Goal: Task Accomplishment & Management: Complete application form

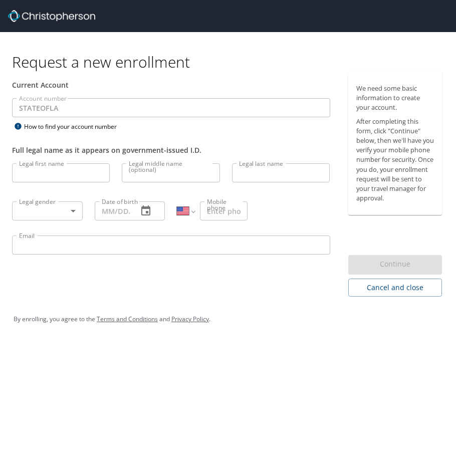
select select "US"
click at [46, 172] on input "Legal first name" at bounding box center [61, 172] width 98 height 19
type input "[PERSON_NAME]"
type input "Brown"
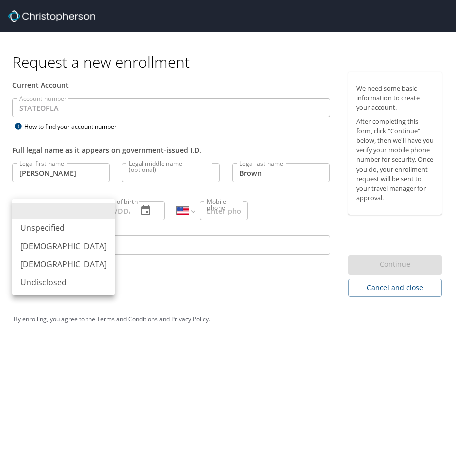
click at [70, 211] on body "Request a new enrollment Current Account Account number STATEOFLA Account numbe…" at bounding box center [228, 237] width 456 height 474
drag, startPoint x: 49, startPoint y: 243, endPoint x: 71, endPoint y: 244, distance: 22.1
click at [51, 242] on li "Male" at bounding box center [63, 246] width 103 height 18
type input "Male"
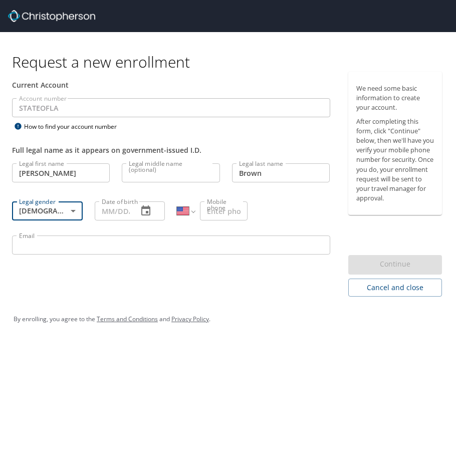
click at [108, 212] on input "Date of birth" at bounding box center [113, 210] width 36 height 19
click at [129, 211] on input "04/24/1988" at bounding box center [113, 210] width 36 height 19
click at [130, 214] on input "04/24/1988" at bounding box center [113, 210] width 36 height 19
click at [127, 209] on input "04/24/1988" at bounding box center [113, 210] width 36 height 19
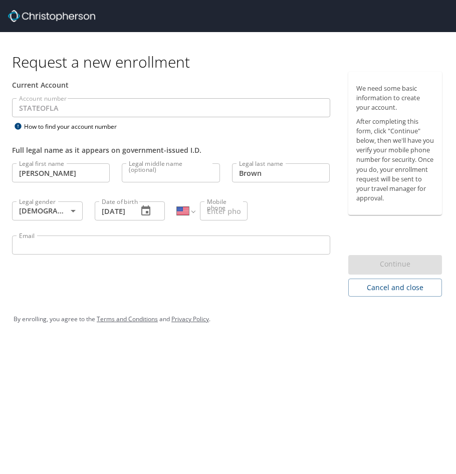
click at [130, 211] on div "04/24/1988 Date of birth" at bounding box center [130, 210] width 71 height 19
click at [133, 212] on div "04/24/198_ Date of birth" at bounding box center [130, 210] width 71 height 19
click at [131, 214] on div "04/24/198_ Date of birth" at bounding box center [130, 210] width 71 height 19
click at [127, 213] on input "04/24/18__" at bounding box center [113, 210] width 36 height 19
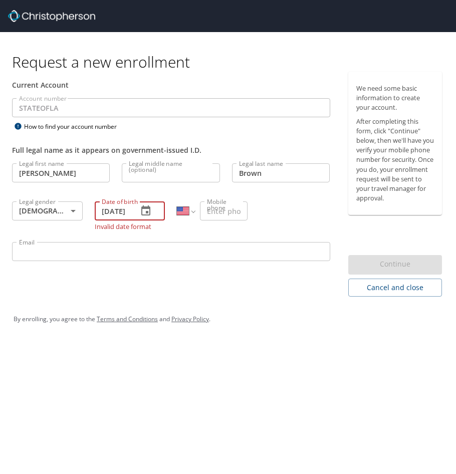
scroll to position [0, 10]
type input "04/24/1989"
click at [209, 217] on input "Mobile phone" at bounding box center [224, 210] width 48 height 19
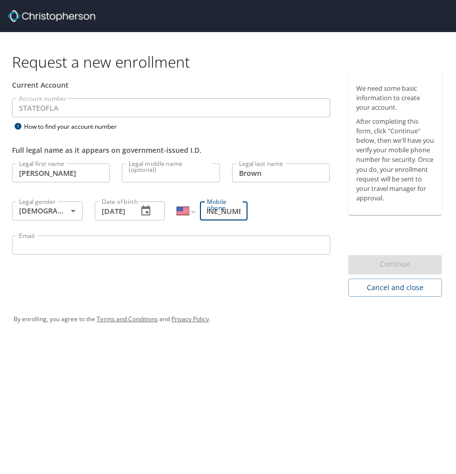
type input "(225) 721-8450"
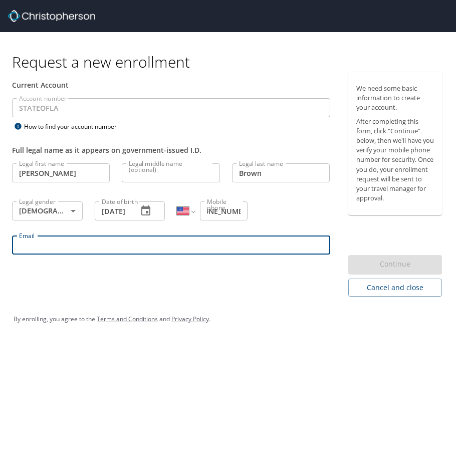
click at [103, 246] on input "Email" at bounding box center [171, 245] width 318 height 19
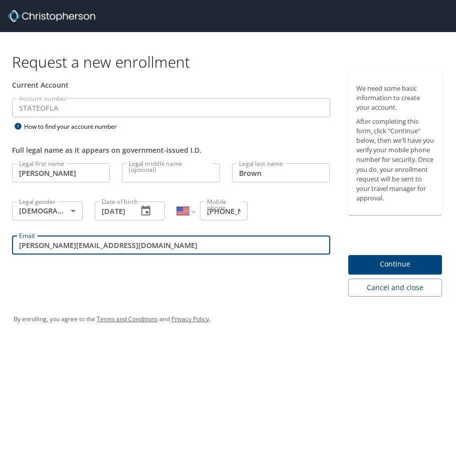
type input "Kevin.Brown4@la.gov"
click at [382, 263] on span "Continue" at bounding box center [395, 264] width 78 height 13
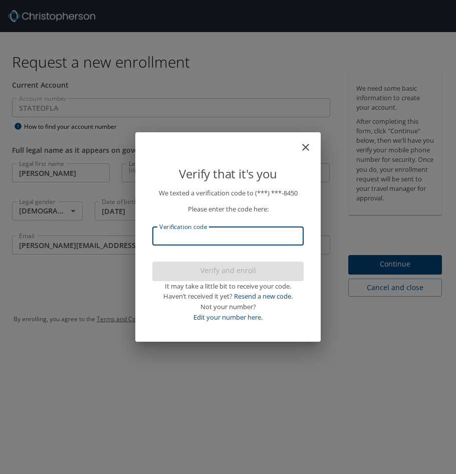
drag, startPoint x: 221, startPoint y: 237, endPoint x: 229, endPoint y: 237, distance: 7.5
click at [226, 237] on input "Verification code" at bounding box center [227, 236] width 151 height 19
click at [304, 147] on icon "close" at bounding box center [306, 147] width 12 height 12
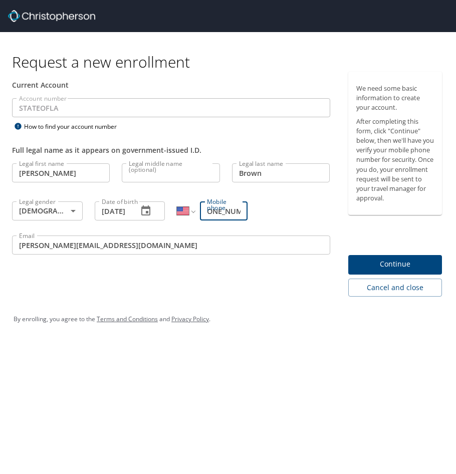
scroll to position [0, 17]
type input "(225) 721-9450"
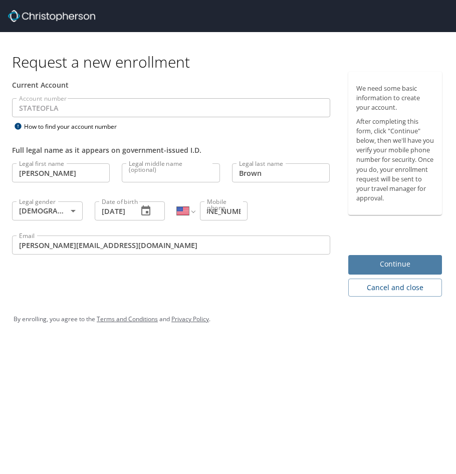
click at [401, 264] on span "Continue" at bounding box center [395, 264] width 78 height 13
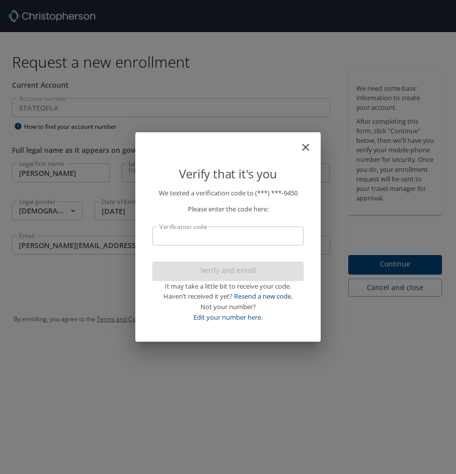
click at [159, 232] on input "Verification code" at bounding box center [227, 236] width 151 height 19
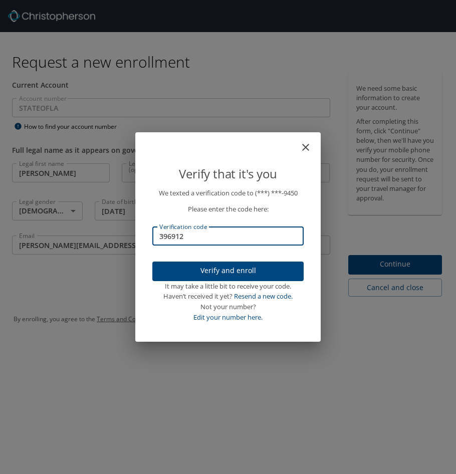
type input "396912"
click at [220, 273] on span "Verify and enroll" at bounding box center [227, 271] width 135 height 13
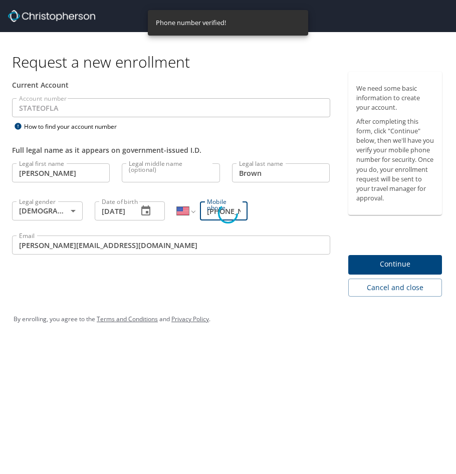
scroll to position [0, 17]
click at [380, 264] on div "Verify that it's you We texted a verification code to (***) ***- 9450 Please en…" at bounding box center [228, 237] width 456 height 474
click at [390, 264] on div "Verify that it's you We texted a verification code to (***) ***- 9450 Please en…" at bounding box center [228, 237] width 456 height 474
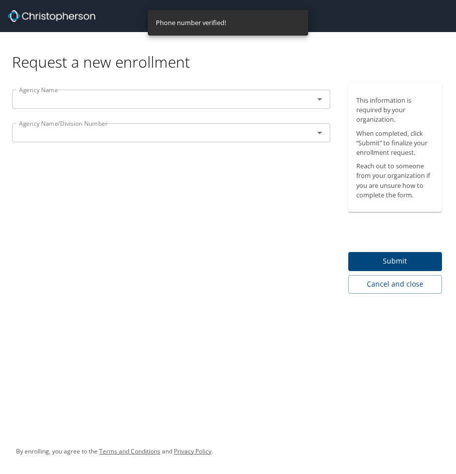
click at [265, 79] on div "Request a new enrollment" at bounding box center [228, 58] width 456 height 52
click at [318, 104] on icon "Open" at bounding box center [320, 99] width 12 height 12
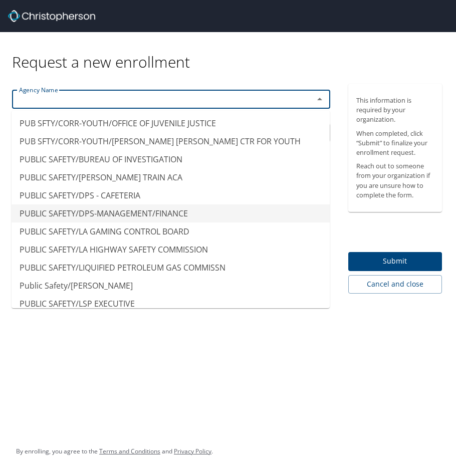
scroll to position [6545, 0]
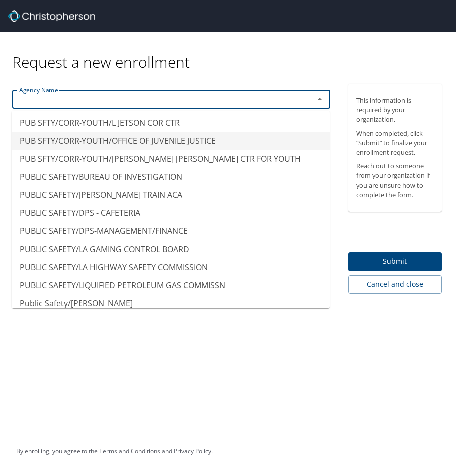
click at [121, 132] on li "PUB SFTY/CORR-YOUTH/OFFICE OF JUVENILE JUSTICE" at bounding box center [171, 141] width 318 height 18
type input "PUB SFTY/CORR-YOUTH/OFFICE OF JUVENILE JUSTICE"
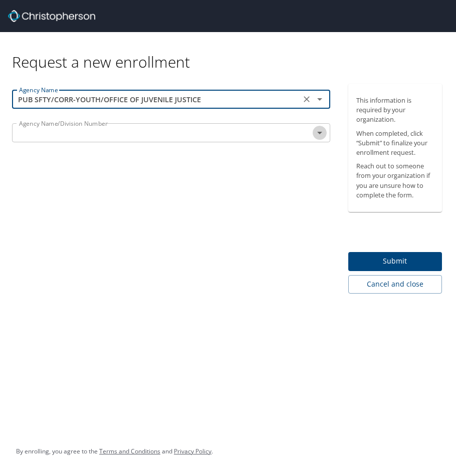
click at [320, 136] on icon "Open" at bounding box center [320, 133] width 12 height 12
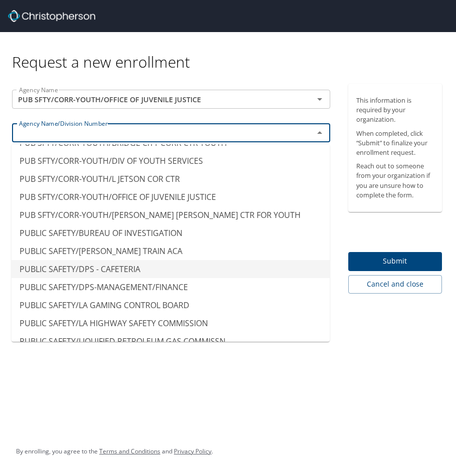
scroll to position [6454, 0]
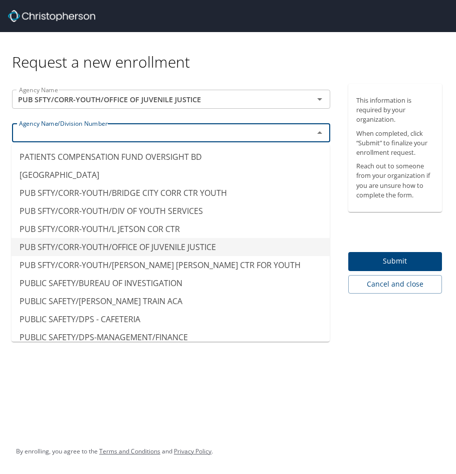
click at [160, 238] on li "PUB SFTY/CORR-YOUTH/OFFICE OF JUVENILE JUSTICE" at bounding box center [171, 247] width 318 height 18
type input "PUB SFTY/CORR-YOUTH/OFFICE OF JUVENILE JUSTICE"
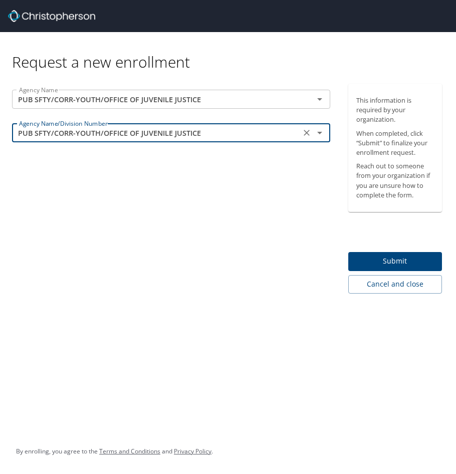
click at [402, 258] on span "Submit" at bounding box center [395, 261] width 78 height 13
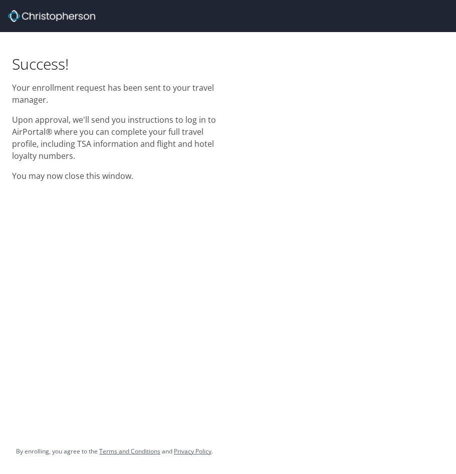
drag, startPoint x: 295, startPoint y: 14, endPoint x: 270, endPoint y: 17, distance: 24.7
click at [271, 18] on div at bounding box center [232, 16] width 448 height 32
click at [343, 176] on div "Success! Your enrollment request has been sent to your travel manager. Upon app…" at bounding box center [228, 110] width 456 height 156
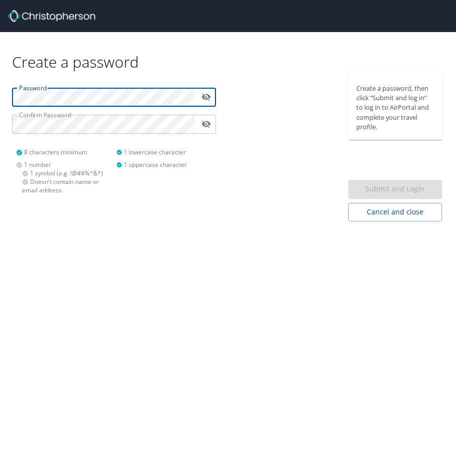
click at [204, 97] on icon "toggle password visibility" at bounding box center [206, 97] width 10 height 10
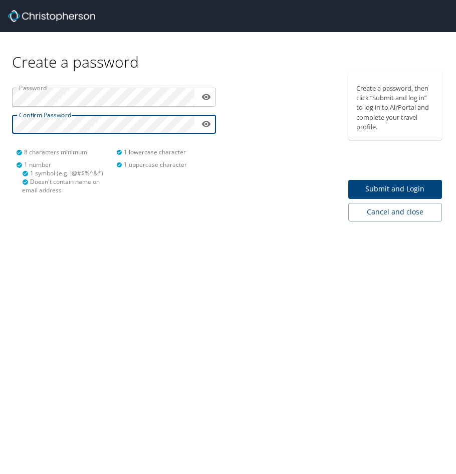
click at [380, 186] on span "Submit and Login" at bounding box center [395, 189] width 78 height 13
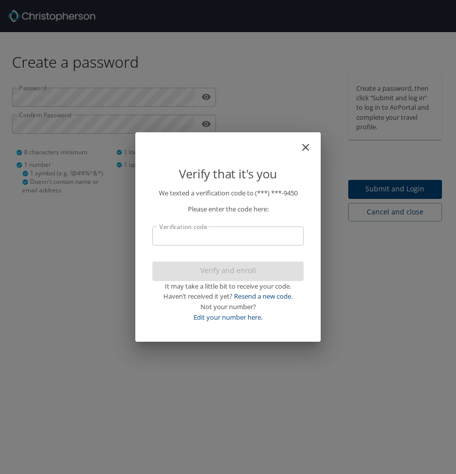
click at [158, 240] on input "Verification code" at bounding box center [227, 236] width 151 height 19
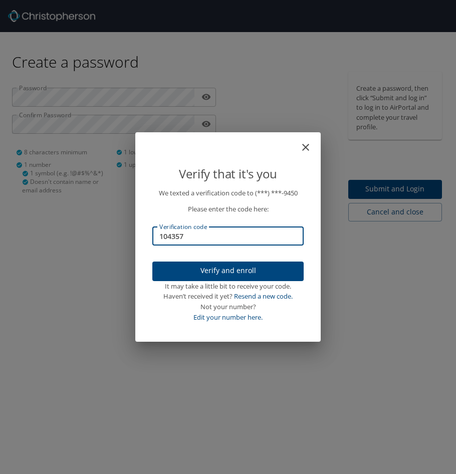
type input "104357"
click at [199, 272] on span "Verify and enroll" at bounding box center [227, 271] width 135 height 13
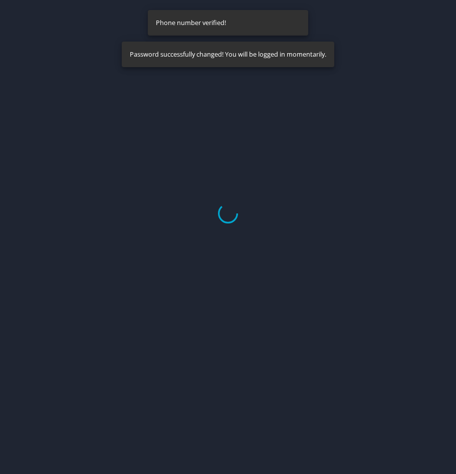
select select "US"
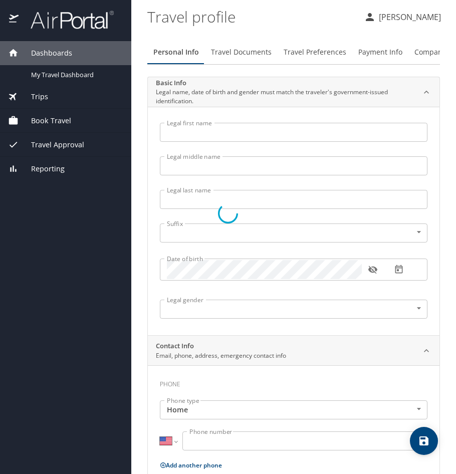
type input "Kevin"
type input "Brown"
type input "Male"
select select "US"
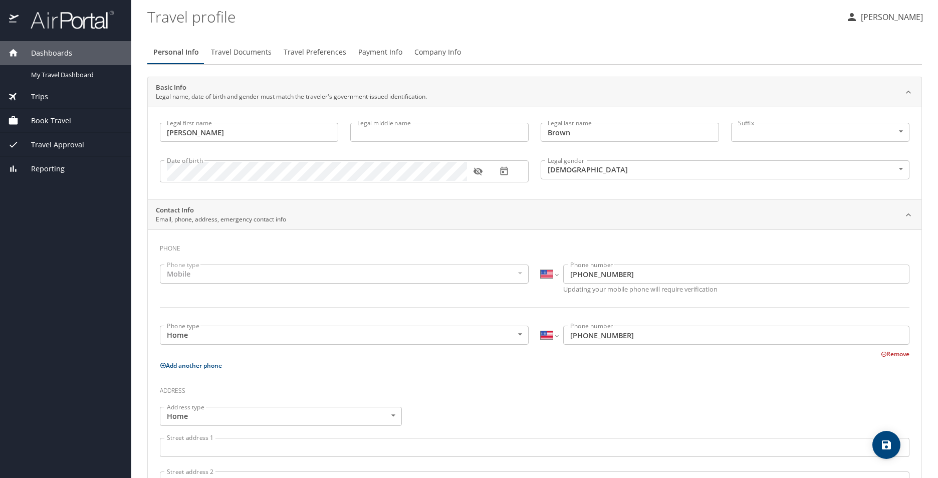
click at [456, 170] on icon "button" at bounding box center [477, 172] width 9 height 8
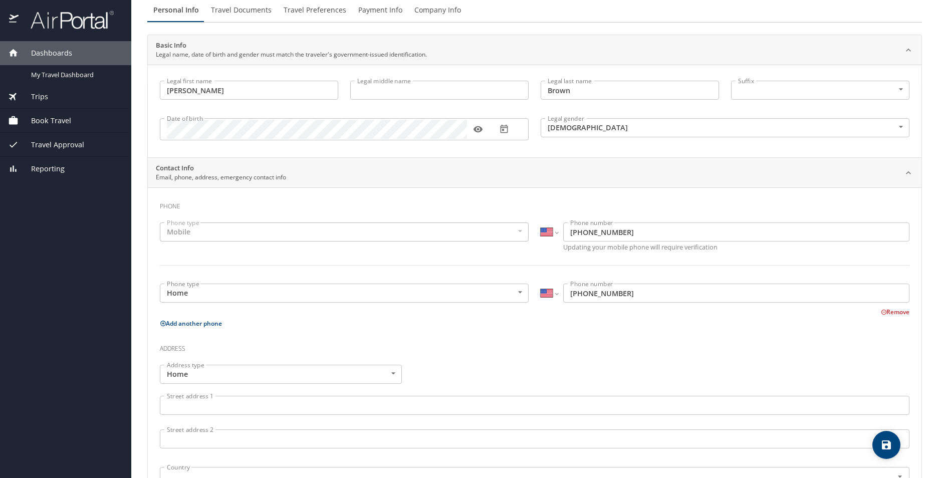
scroll to position [150, 0]
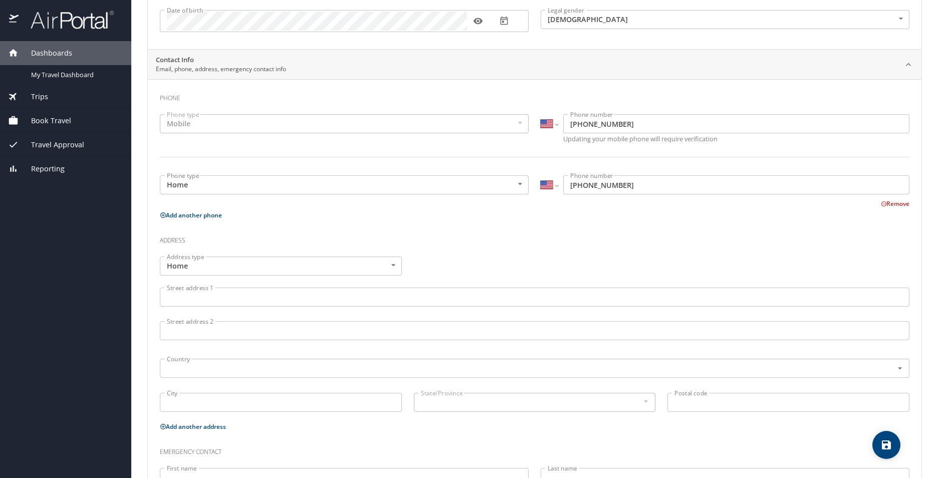
drag, startPoint x: 268, startPoint y: 300, endPoint x: 275, endPoint y: 301, distance: 6.6
click at [268, 300] on input "Street address 1" at bounding box center [535, 297] width 750 height 19
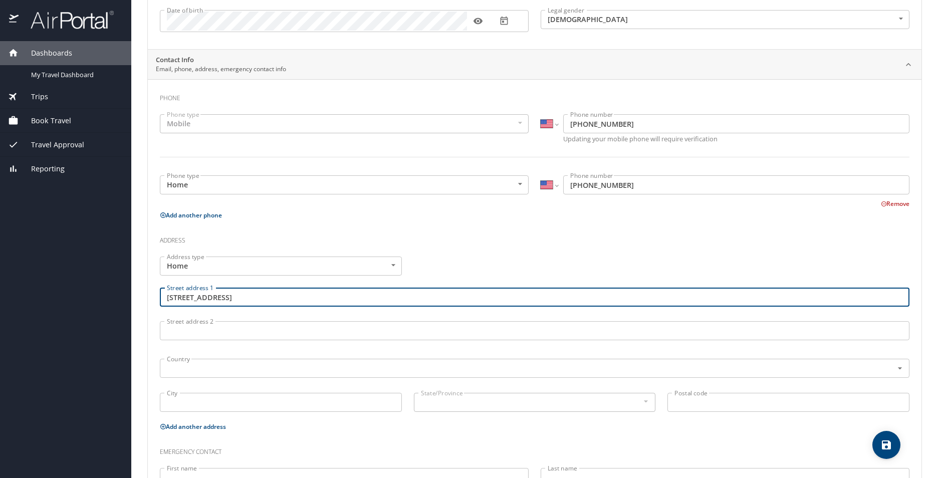
type input "3534 Barnview Drive"
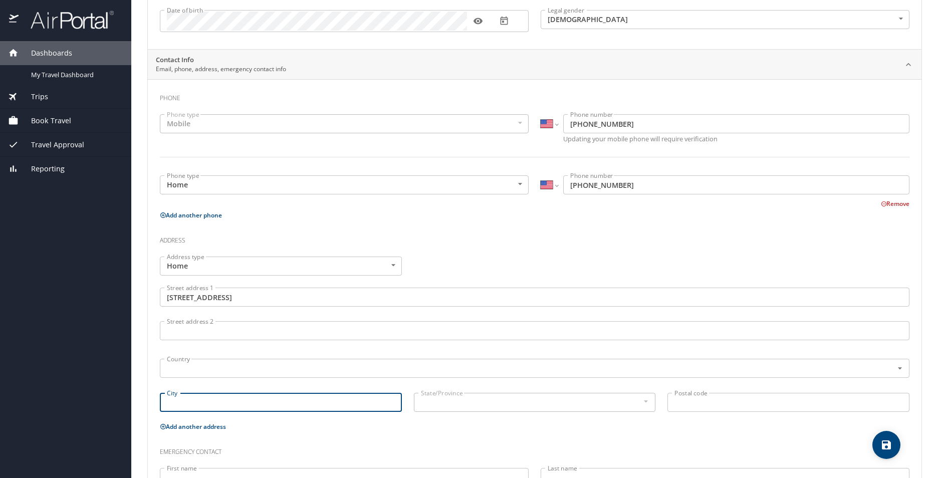
click at [274, 406] on input "City" at bounding box center [281, 402] width 242 height 19
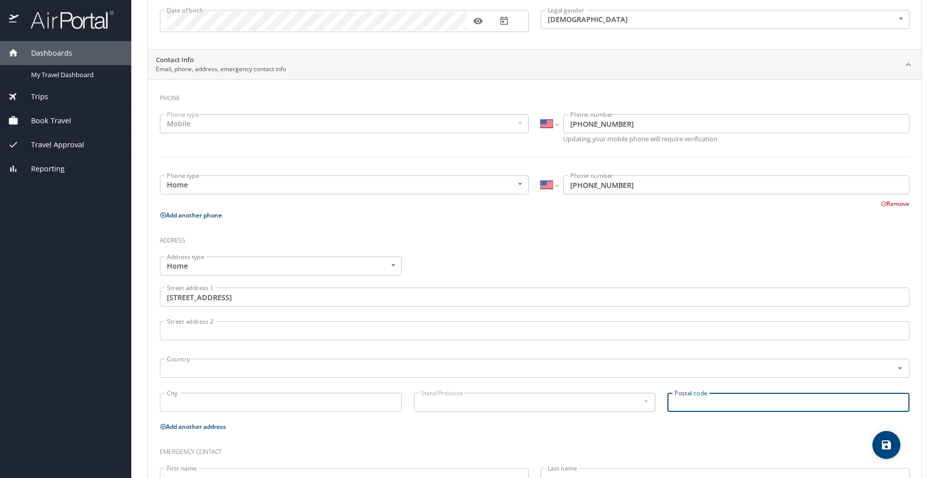
click at [456, 404] on input "Postal code" at bounding box center [789, 402] width 242 height 19
type input "70791"
click at [297, 401] on input "City" at bounding box center [281, 402] width 242 height 19
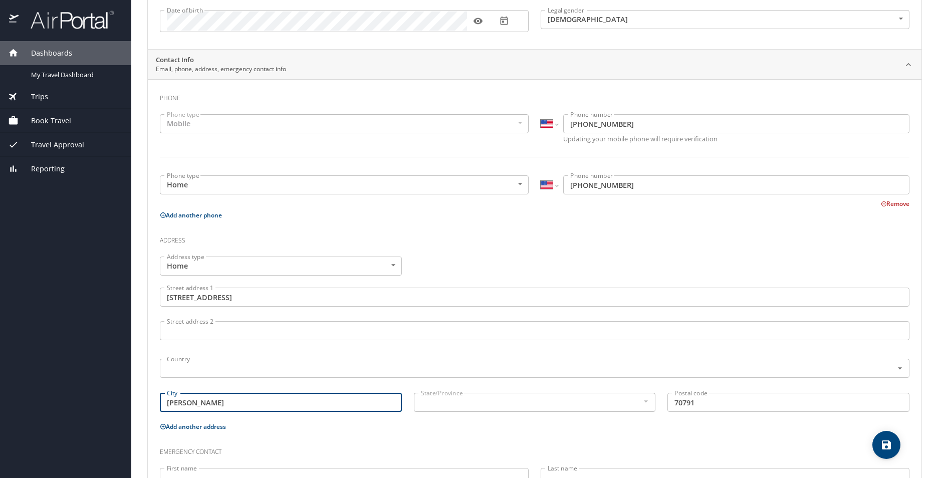
scroll to position [227, 0]
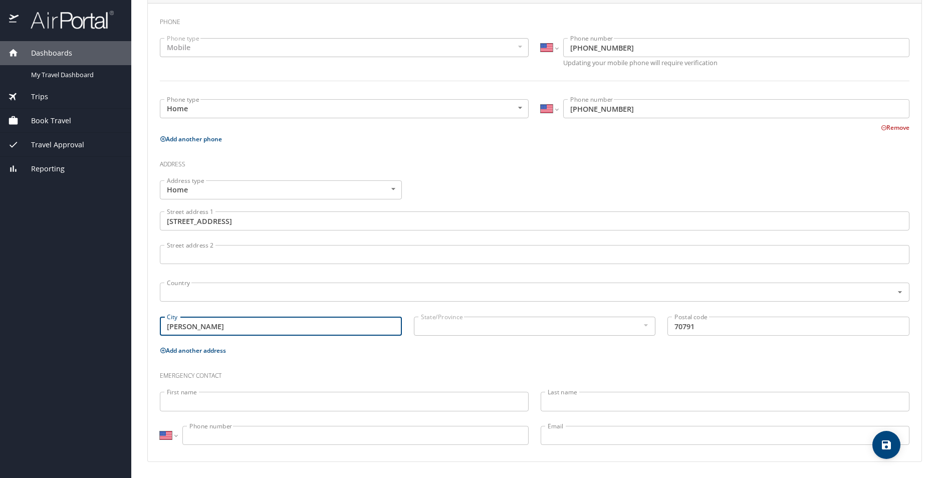
click at [456, 328] on div at bounding box center [645, 325] width 11 height 12
click at [456, 325] on div at bounding box center [645, 325] width 11 height 12
click at [456, 326] on div at bounding box center [645, 325] width 11 height 12
click at [313, 320] on input "Zachary" at bounding box center [281, 326] width 242 height 19
type input "Z"
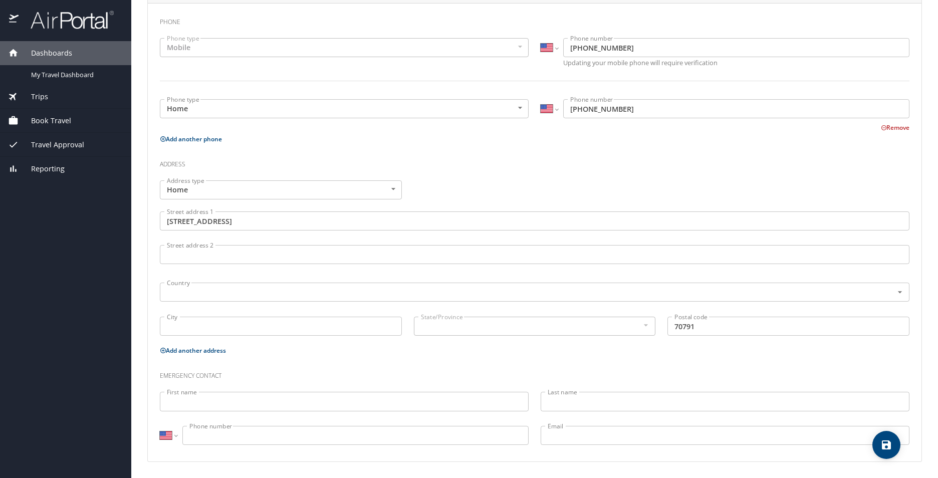
click at [456, 329] on div at bounding box center [645, 325] width 11 height 12
click at [456, 327] on div at bounding box center [645, 325] width 11 height 12
click at [456, 329] on input "70791" at bounding box center [789, 326] width 242 height 19
type input "7"
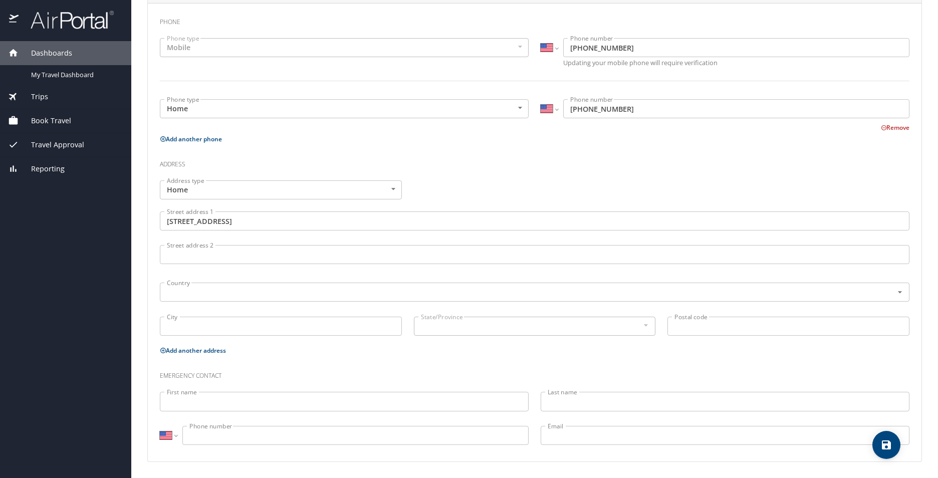
click at [302, 328] on input "City" at bounding box center [281, 326] width 242 height 19
type input "Zachary"
type input "70791"
click at [241, 405] on input "First name" at bounding box center [344, 401] width 369 height 19
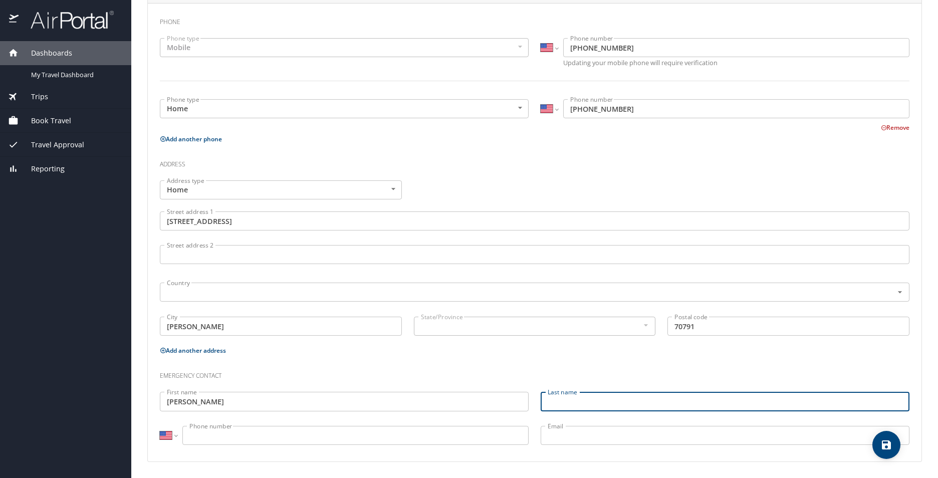
click at [252, 411] on p at bounding box center [344, 412] width 369 height 3
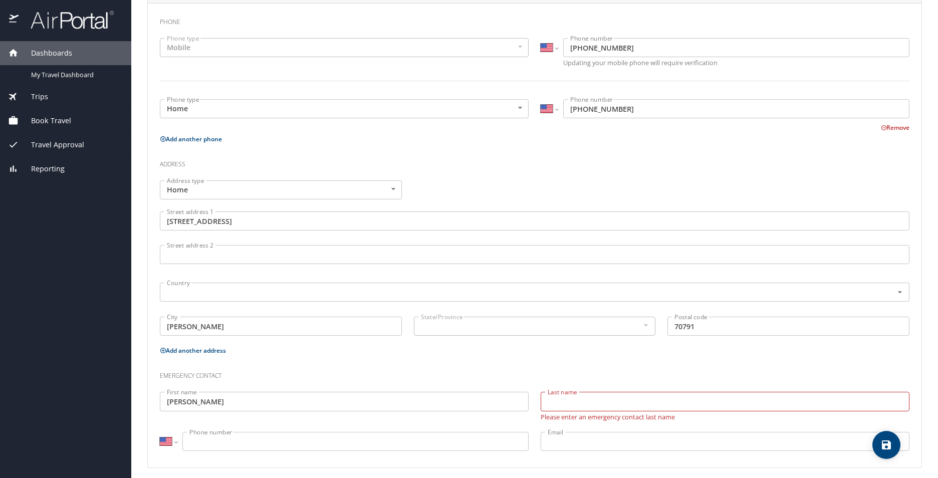
click at [232, 404] on input "Lucinda Brown" at bounding box center [344, 401] width 369 height 19
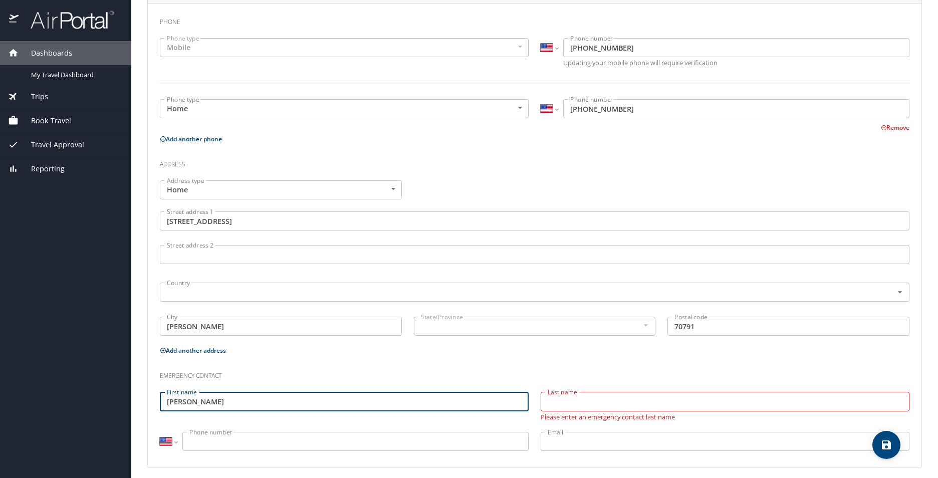
type input "Lucinda"
click at [456, 400] on input "Last name" at bounding box center [725, 401] width 369 height 19
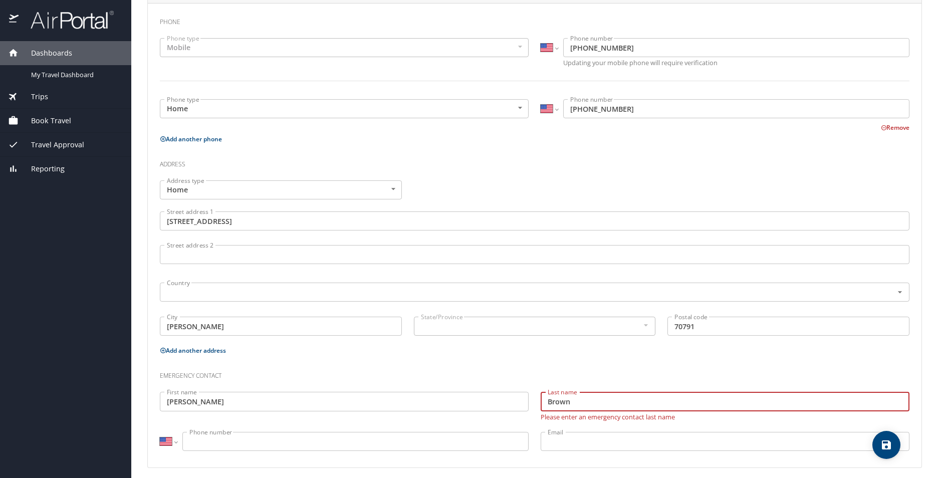
type input "Brown"
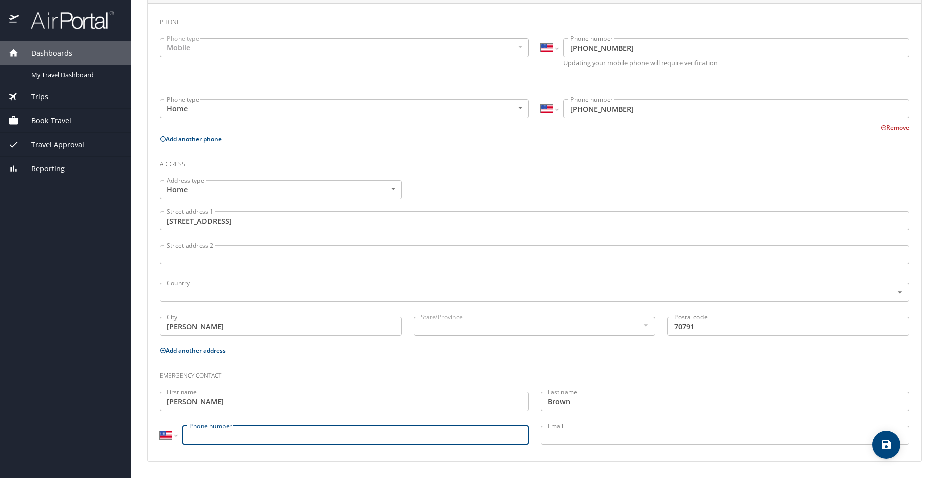
click at [270, 441] on input "Phone number" at bounding box center [355, 435] width 346 height 19
click at [456, 373] on h3 "Emergency contact" at bounding box center [535, 373] width 750 height 17
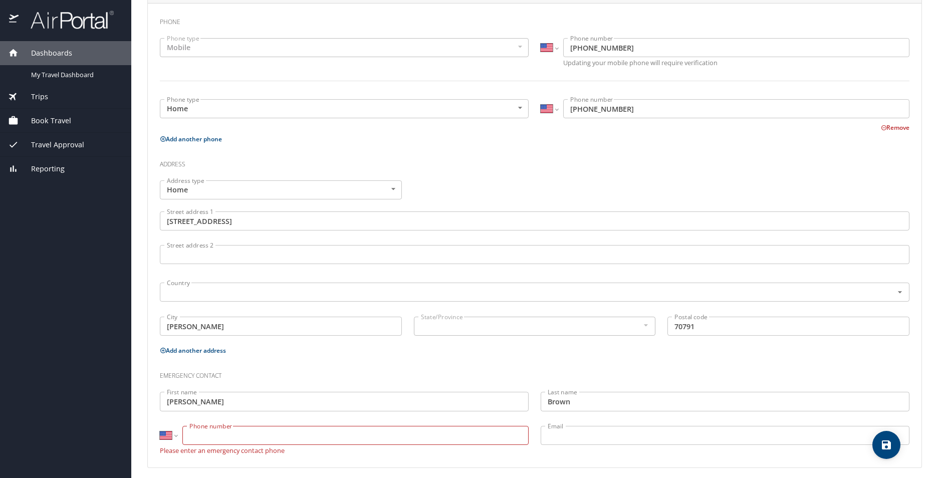
click at [319, 431] on input "Phone number" at bounding box center [355, 435] width 346 height 19
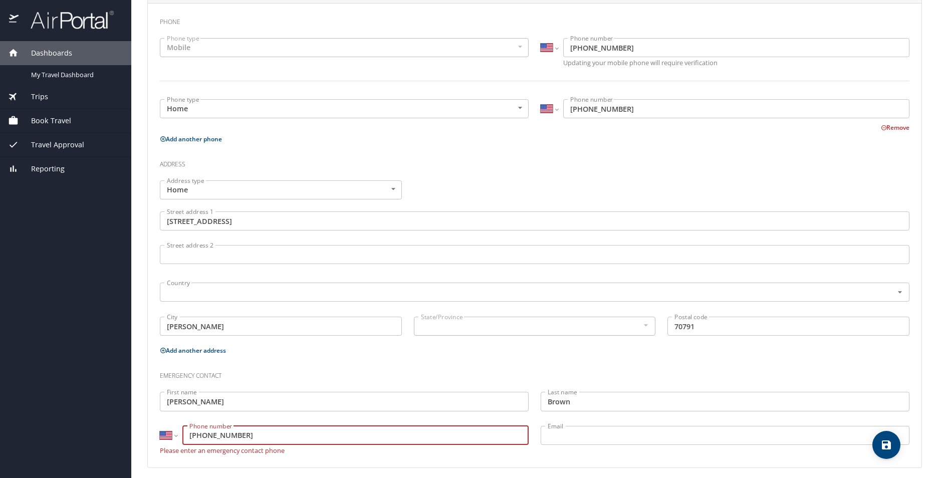
type input "(225) 245-4889"
click at [456, 439] on input "Email" at bounding box center [725, 435] width 369 height 19
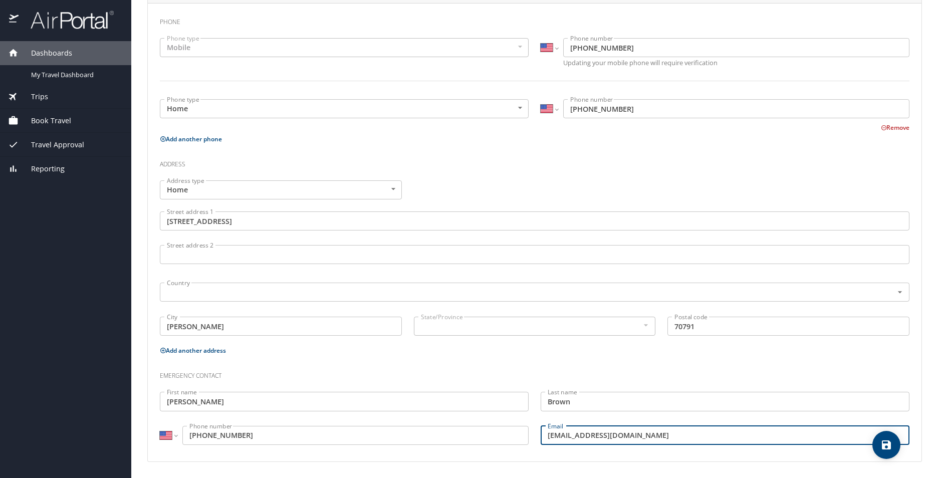
click at [456, 327] on div at bounding box center [645, 325] width 11 height 12
click at [456, 328] on div at bounding box center [645, 325] width 11 height 12
type input "KevBrown08@gmail.com"
click at [456, 444] on icon "save" at bounding box center [886, 445] width 9 height 9
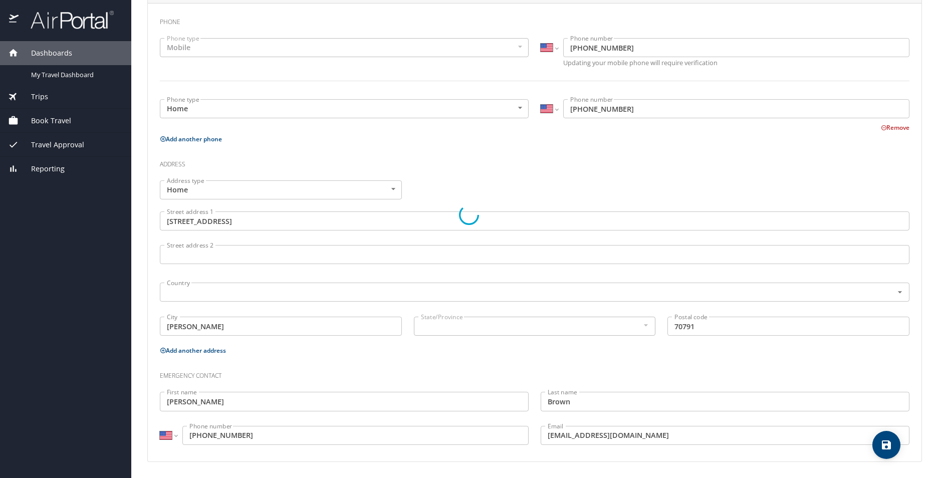
select select "US"
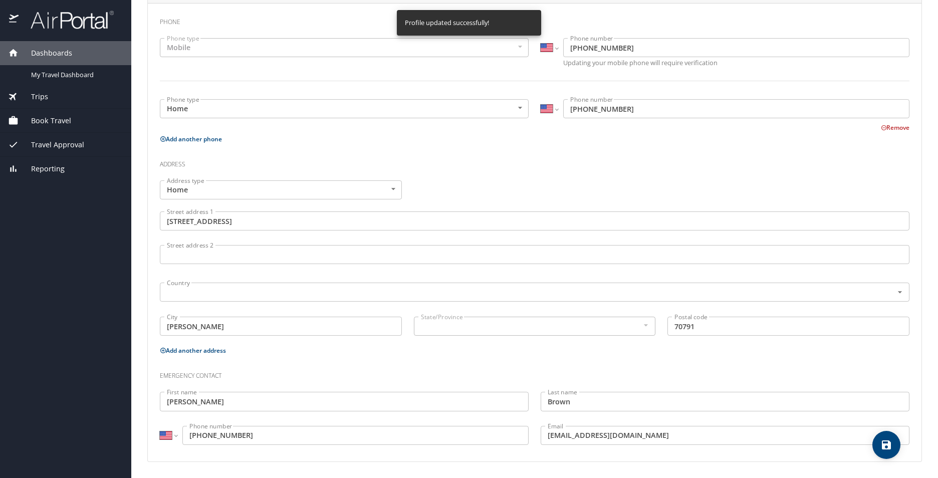
select select "US"
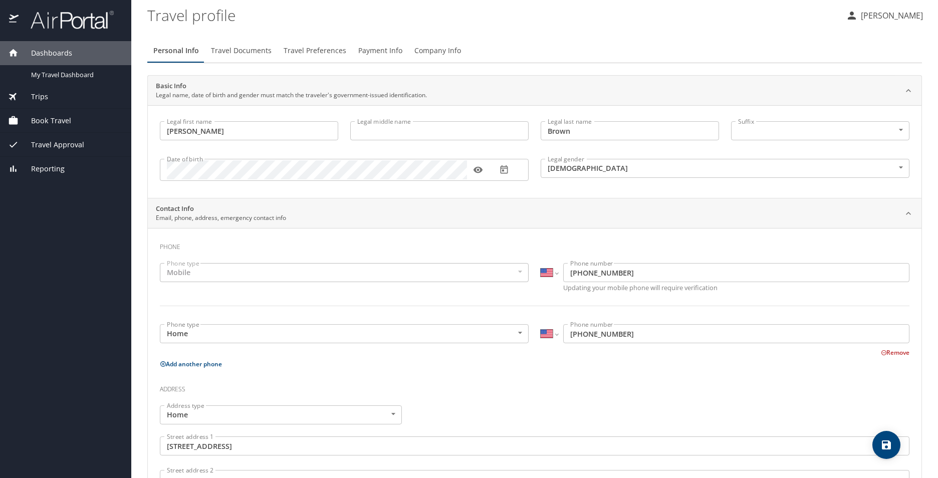
scroll to position [0, 0]
click at [55, 121] on span "Book Travel" at bounding box center [45, 120] width 53 height 11
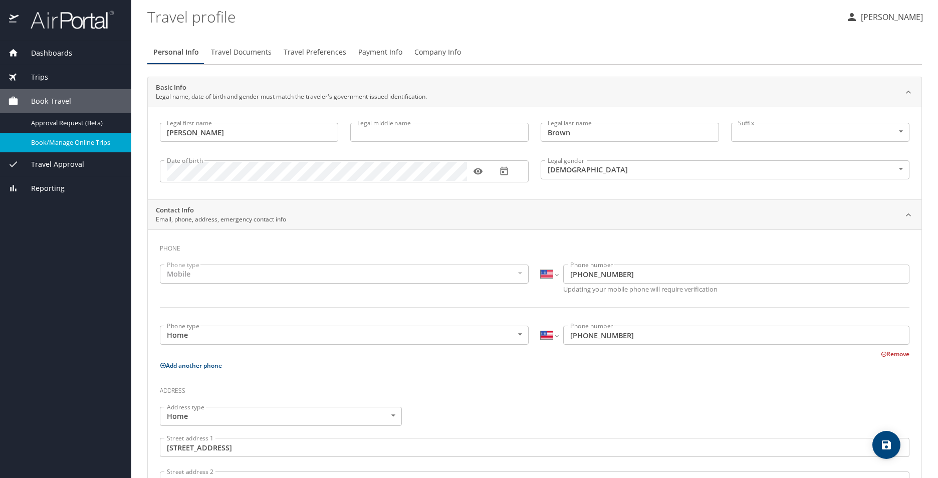
click at [58, 138] on span "Book/Manage Online Trips" at bounding box center [75, 143] width 88 height 10
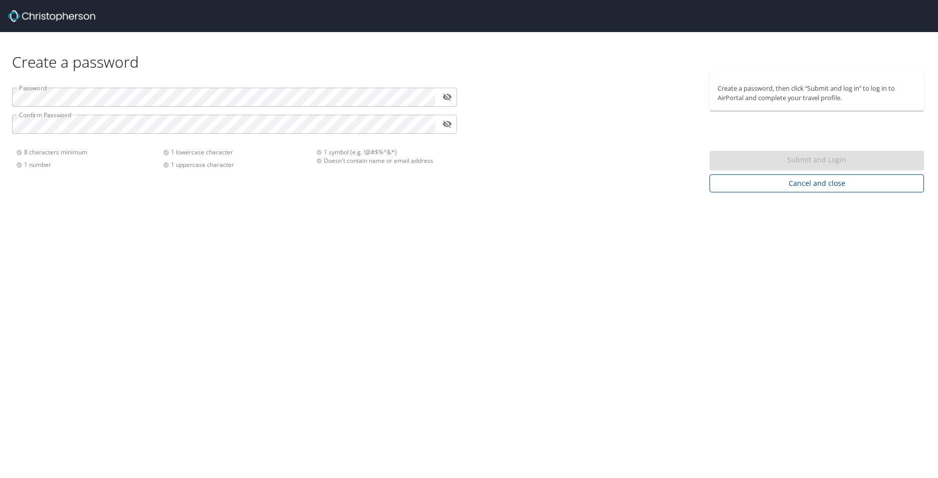
click at [758, 187] on span "Cancel and close" at bounding box center [817, 183] width 198 height 13
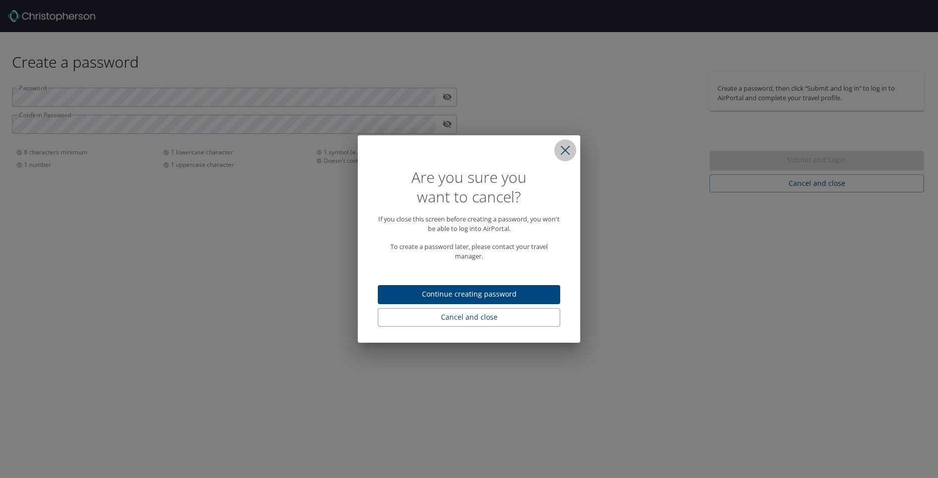
click at [563, 149] on icon "close" at bounding box center [565, 150] width 10 height 10
